Goal: Check status: Check status

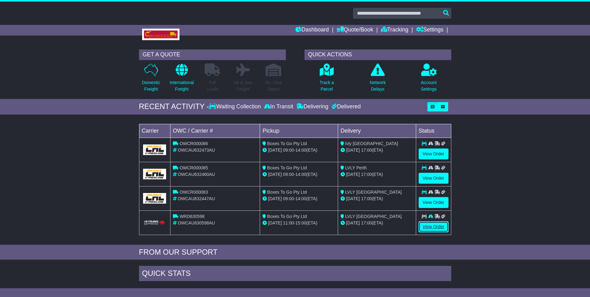
click at [431, 226] on link "View Order" at bounding box center [433, 226] width 30 height 11
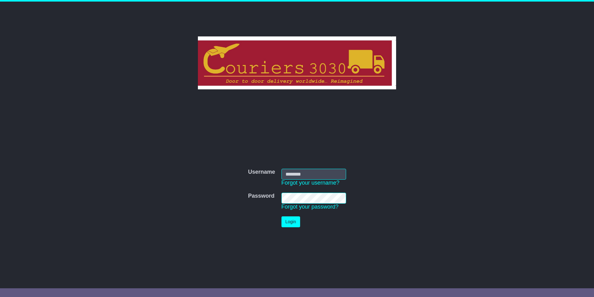
type input "********"
click at [283, 224] on button "Login" at bounding box center [291, 221] width 19 height 11
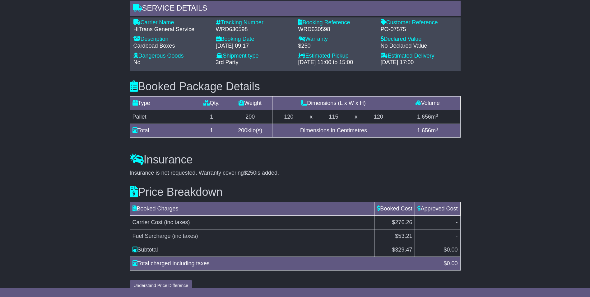
scroll to position [362, 0]
